Goal: Check status

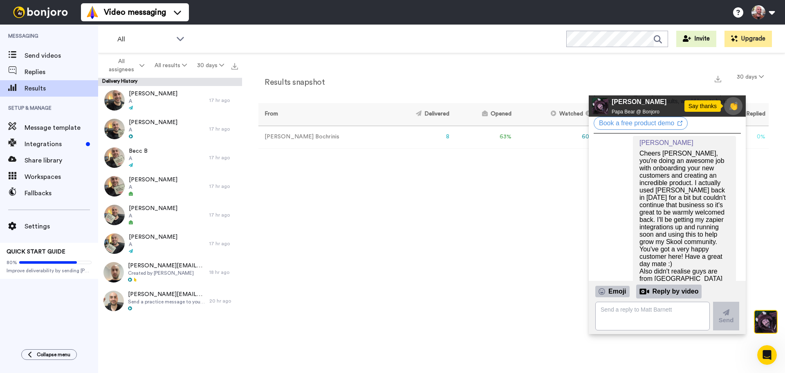
scroll to position [193, 0]
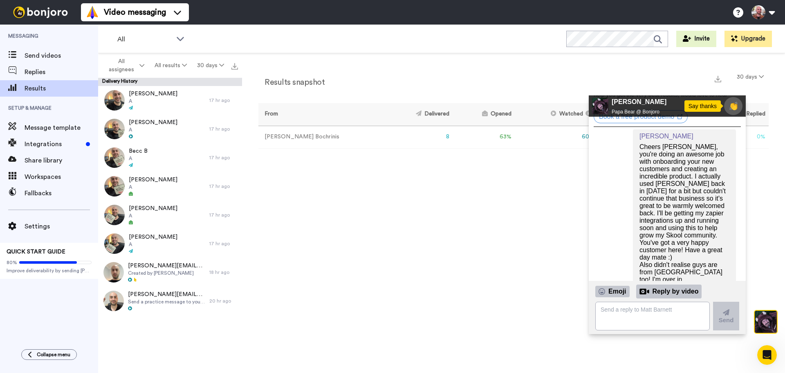
click at [557, 225] on div "Results snapshot 30 days From Delivered Opened Watched Liked Clicked Replied Fa…" at bounding box center [513, 214] width 543 height 323
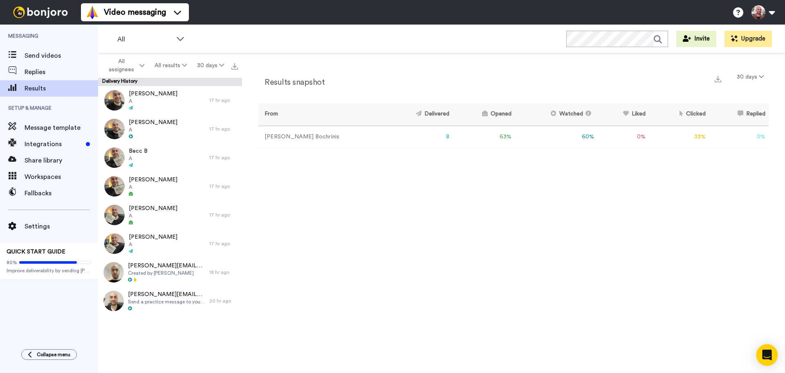
click at [771, 351] on icon "Open Intercom Messenger" at bounding box center [767, 354] width 11 height 11
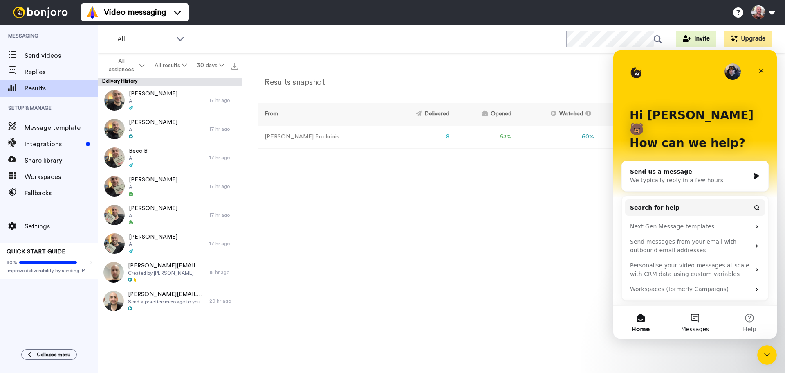
click at [700, 323] on button "Messages" at bounding box center [695, 321] width 54 height 33
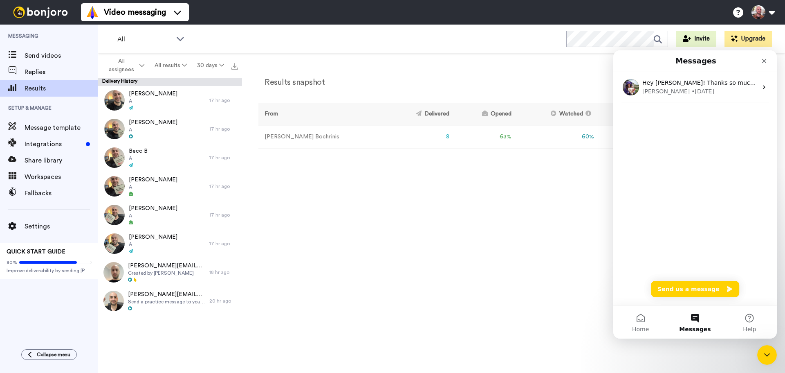
click at [554, 217] on div "Results snapshot 30 days From Delivered Opened Watched Liked Clicked Replied Fa…" at bounding box center [513, 214] width 543 height 323
click at [362, 196] on div "Results snapshot 30 days From Delivered Opened Watched Liked Clicked Replied Fa…" at bounding box center [513, 214] width 543 height 323
